Goal: Check status: Check status

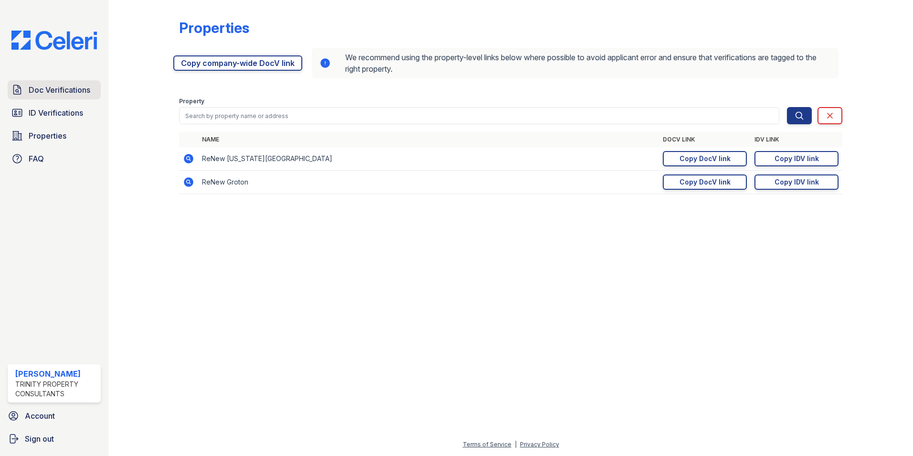
click at [87, 92] on span "Doc Verifications" at bounding box center [60, 89] width 62 height 11
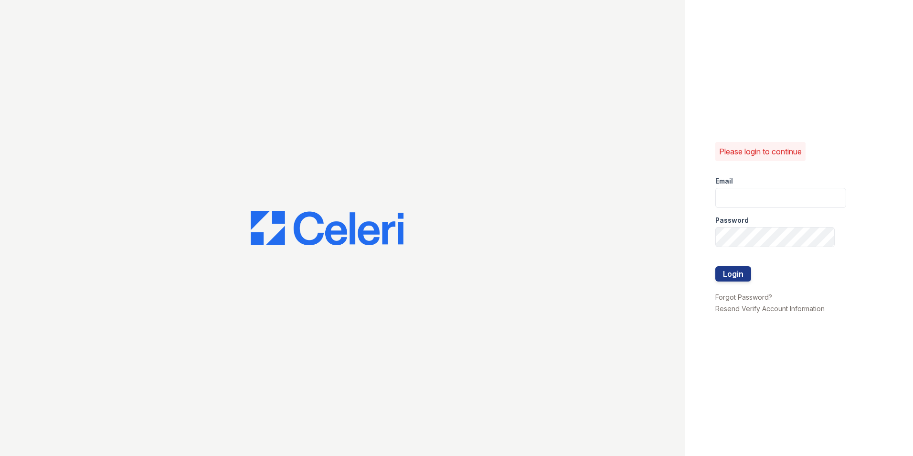
type input "[EMAIL_ADDRESS][DOMAIN_NAME]"
click at [736, 274] on button "Login" at bounding box center [734, 273] width 36 height 15
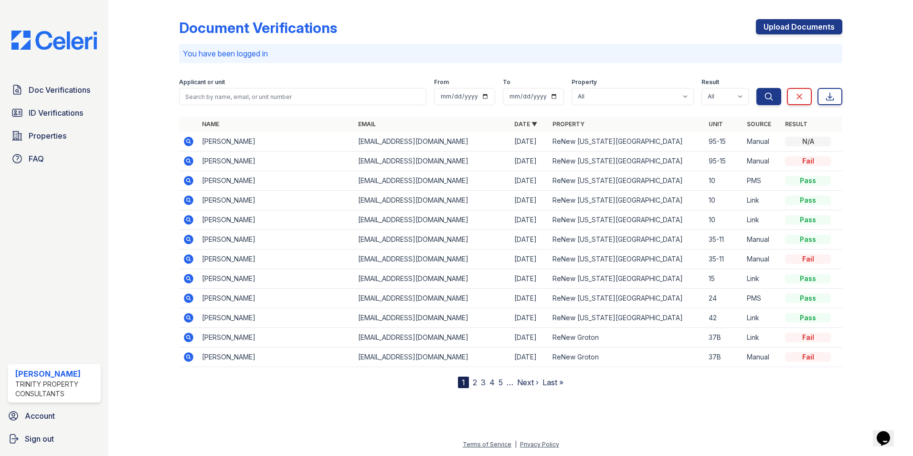
click at [191, 280] on icon at bounding box center [189, 279] width 10 height 10
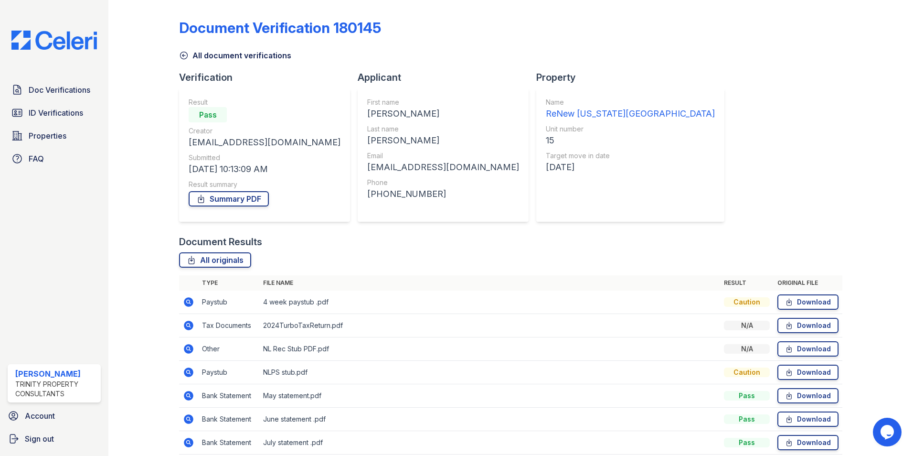
click at [189, 301] on icon at bounding box center [188, 301] width 11 height 11
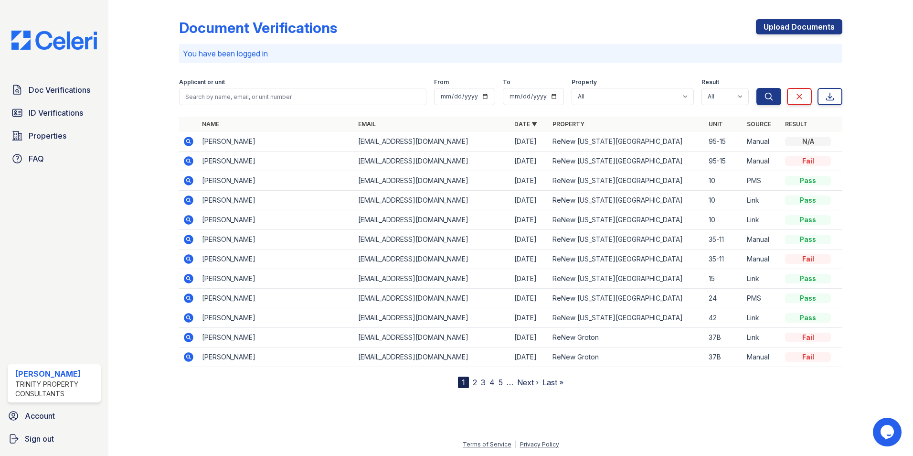
click at [187, 141] on icon at bounding box center [188, 141] width 11 height 11
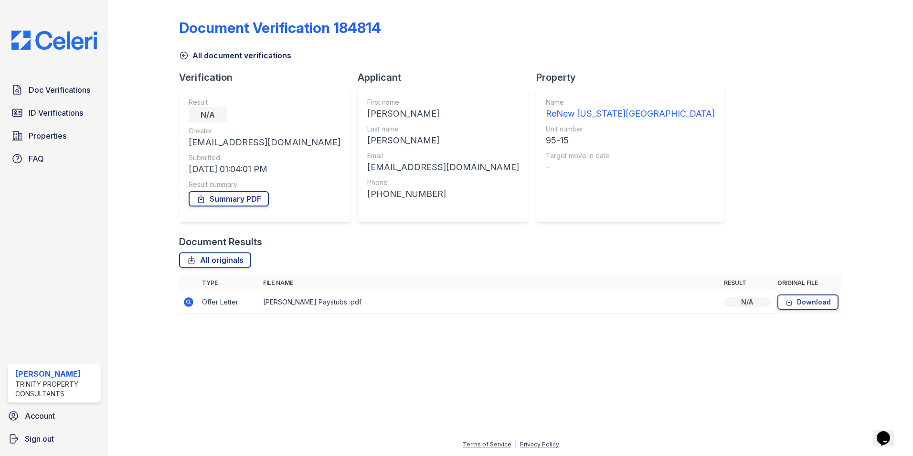
drag, startPoint x: 186, startPoint y: 303, endPoint x: 207, endPoint y: 303, distance: 20.5
click at [186, 303] on icon at bounding box center [189, 302] width 10 height 10
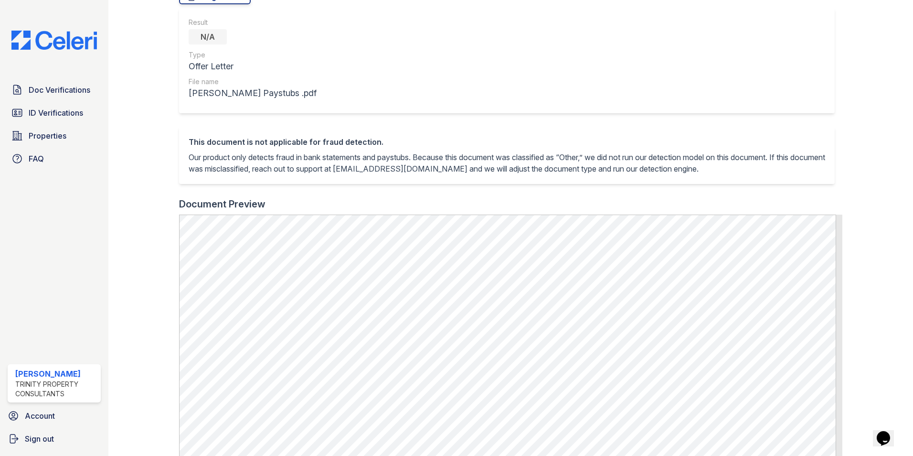
scroll to position [96, 0]
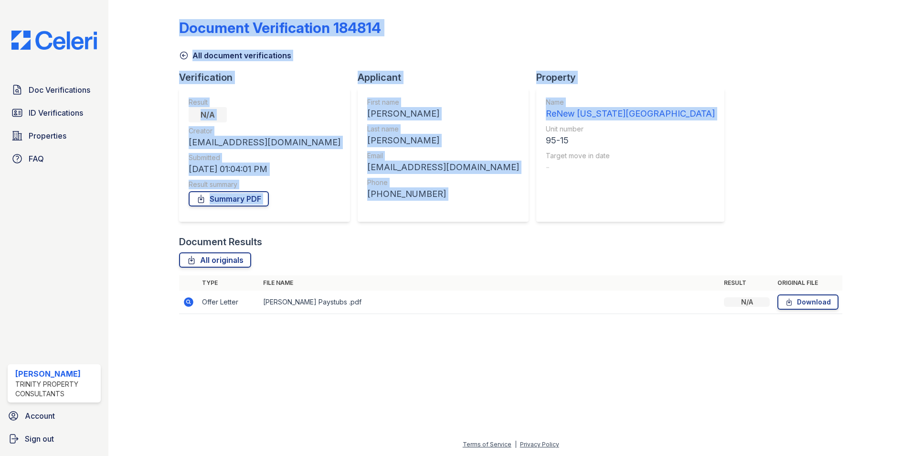
click at [582, 158] on div "Document Verification 184814 All document verifications Verification Result N/A…" at bounding box center [511, 169] width 774 height 339
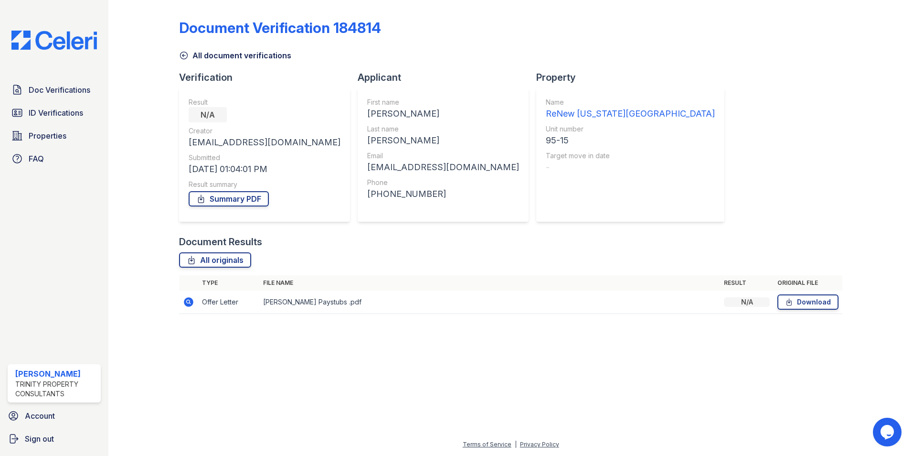
drag, startPoint x: 582, startPoint y: 158, endPoint x: 591, endPoint y: 226, distance: 69.3
click at [591, 226] on div "Document Verification 184814 All document verifications Verification Result N/A…" at bounding box center [511, 164] width 664 height 320
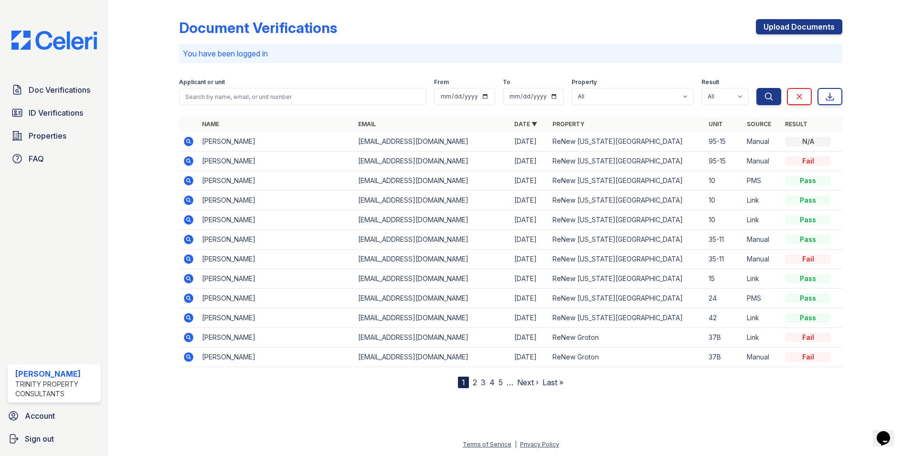
click at [191, 281] on icon at bounding box center [189, 279] width 10 height 10
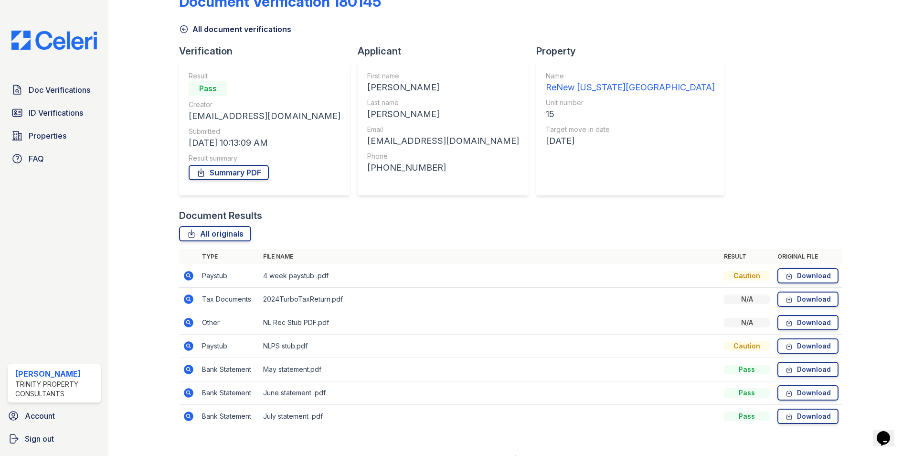
scroll to position [41, 0]
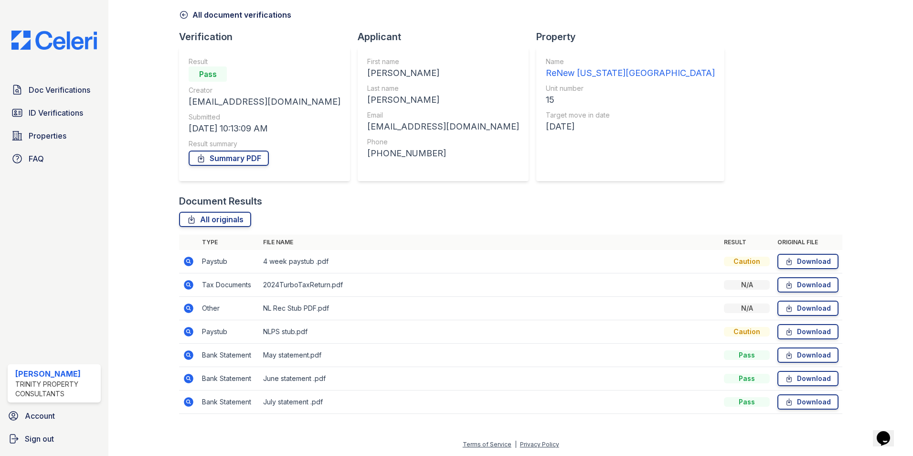
click at [193, 403] on icon at bounding box center [189, 402] width 10 height 10
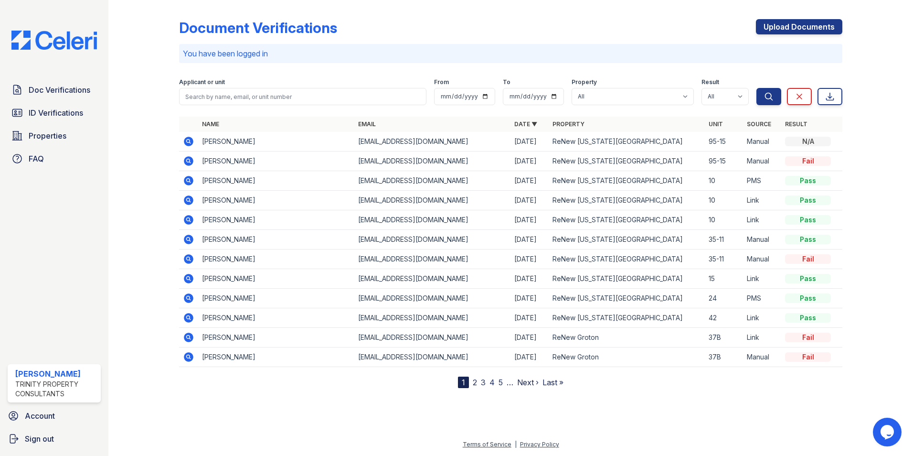
click at [185, 161] on icon at bounding box center [189, 161] width 10 height 10
drag, startPoint x: 456, startPoint y: 140, endPoint x: 357, endPoint y: 145, distance: 99.5
click at [357, 145] on td "[EMAIL_ADDRESS][DOMAIN_NAME]" at bounding box center [432, 142] width 156 height 20
copy td "[EMAIL_ADDRESS][DOMAIN_NAME]"
